Goal: Task Accomplishment & Management: Manage account settings

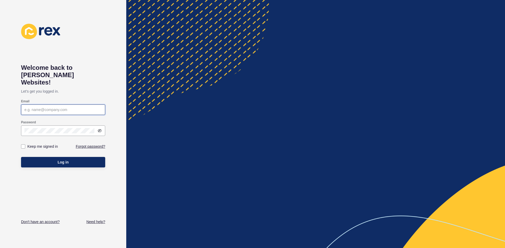
click at [46, 107] on input "Email" at bounding box center [62, 109] width 77 height 5
paste input "[PERSON_NAME][EMAIL_ADDRESS][DOMAIN_NAME]"
type input "[PERSON_NAME][EMAIL_ADDRESS][DOMAIN_NAME]"
click at [48, 126] on div at bounding box center [63, 131] width 84 height 11
click at [102, 126] on div at bounding box center [63, 131] width 84 height 11
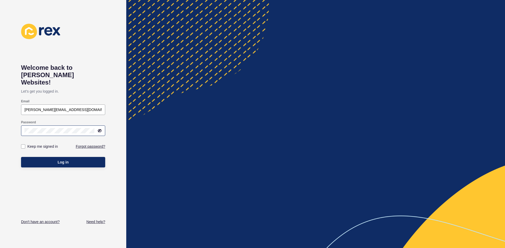
click at [101, 130] on icon at bounding box center [99, 131] width 3 height 3
click at [74, 158] on button "Log in" at bounding box center [63, 162] width 84 height 11
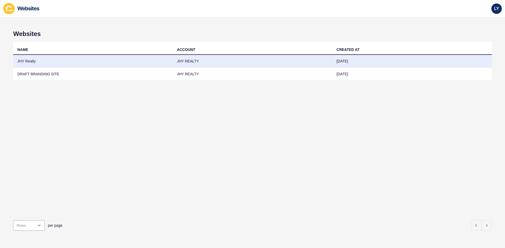
click at [25, 63] on td "JHY Realty" at bounding box center [93, 61] width 160 height 13
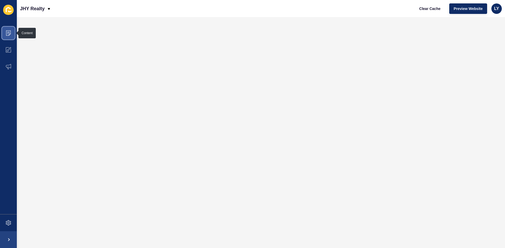
click at [7, 33] on icon at bounding box center [8, 33] width 5 height 5
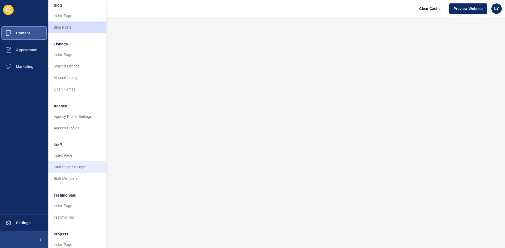
scroll to position [64, 0]
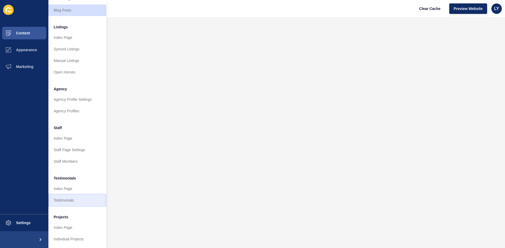
click at [61, 195] on link "Testimonials" at bounding box center [77, 201] width 58 height 12
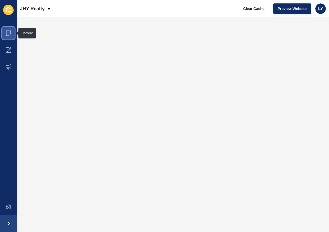
click at [10, 34] on icon at bounding box center [8, 33] width 5 height 5
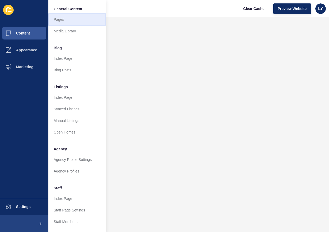
click at [60, 22] on link "Pages" at bounding box center [77, 20] width 58 height 12
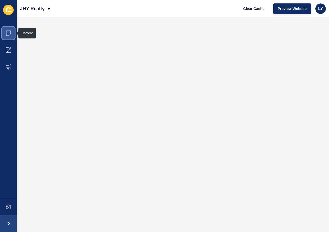
click at [7, 34] on icon at bounding box center [8, 33] width 5 height 5
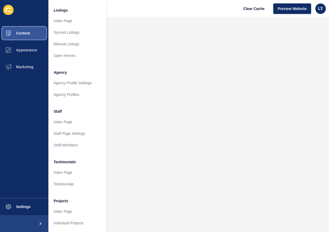
scroll to position [80, 0]
click at [62, 181] on link "Testimonials" at bounding box center [77, 184] width 58 height 12
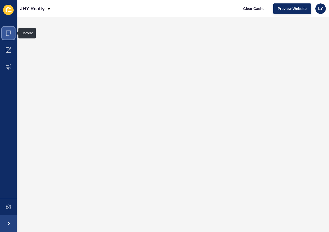
click at [10, 33] on icon at bounding box center [8, 33] width 5 height 5
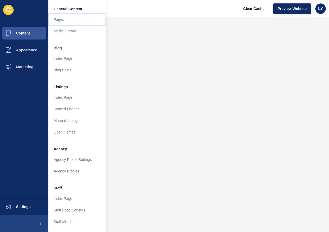
drag, startPoint x: 66, startPoint y: 22, endPoint x: 78, endPoint y: 23, distance: 11.5
click at [66, 22] on link "Pages" at bounding box center [77, 20] width 58 height 12
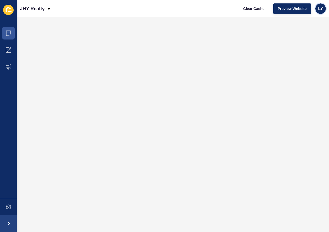
click at [324, 7] on div "LY" at bounding box center [320, 8] width 11 height 11
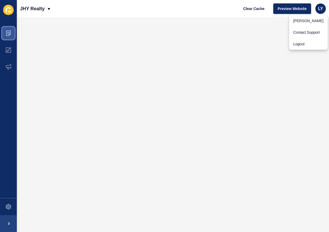
click at [12, 33] on span at bounding box center [8, 33] width 17 height 17
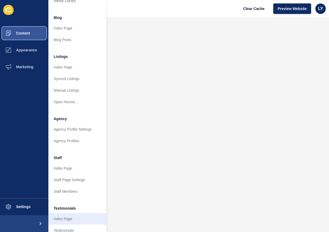
scroll to position [53, 0]
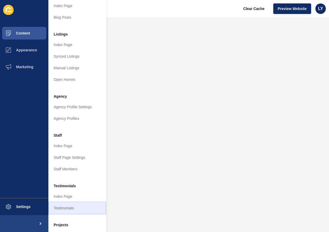
click at [73, 210] on link "Testimonials" at bounding box center [77, 208] width 58 height 12
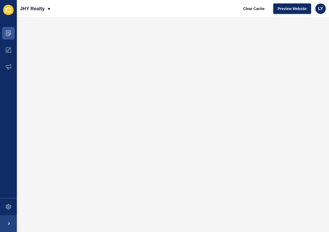
click at [327, 7] on div "Clear Cache Preview Website LY" at bounding box center [282, 8] width 91 height 15
click at [320, 10] on span "LY" at bounding box center [320, 8] width 5 height 5
click at [311, 42] on link "Logout" at bounding box center [308, 44] width 39 height 12
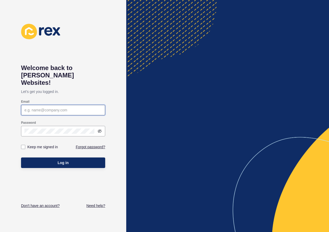
type input "[PERSON_NAME][EMAIL_ADDRESS][DOMAIN_NAME]"
